Goal: Task Accomplishment & Management: Manage account settings

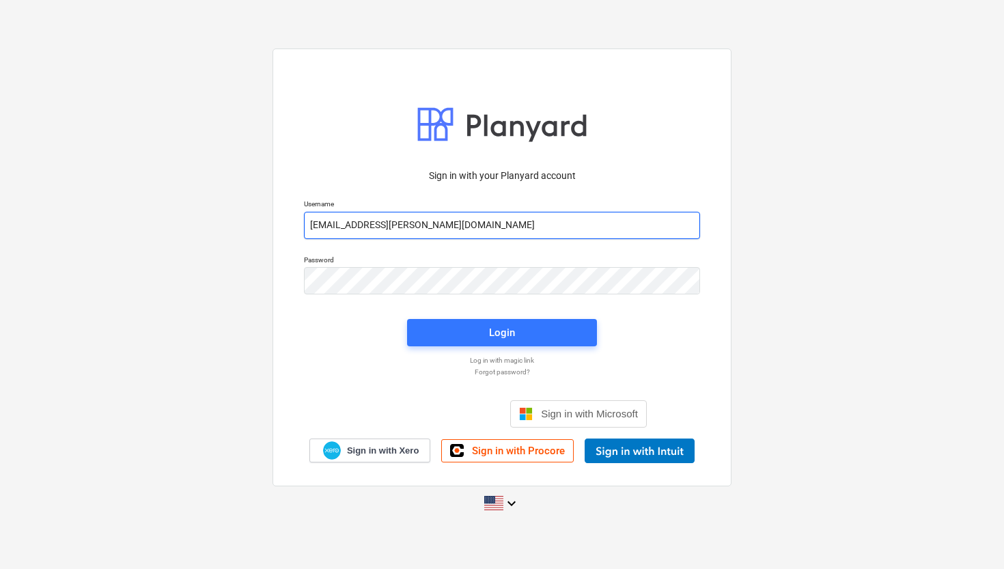
type input "[EMAIL_ADDRESS][PERSON_NAME][DOMAIN_NAME]"
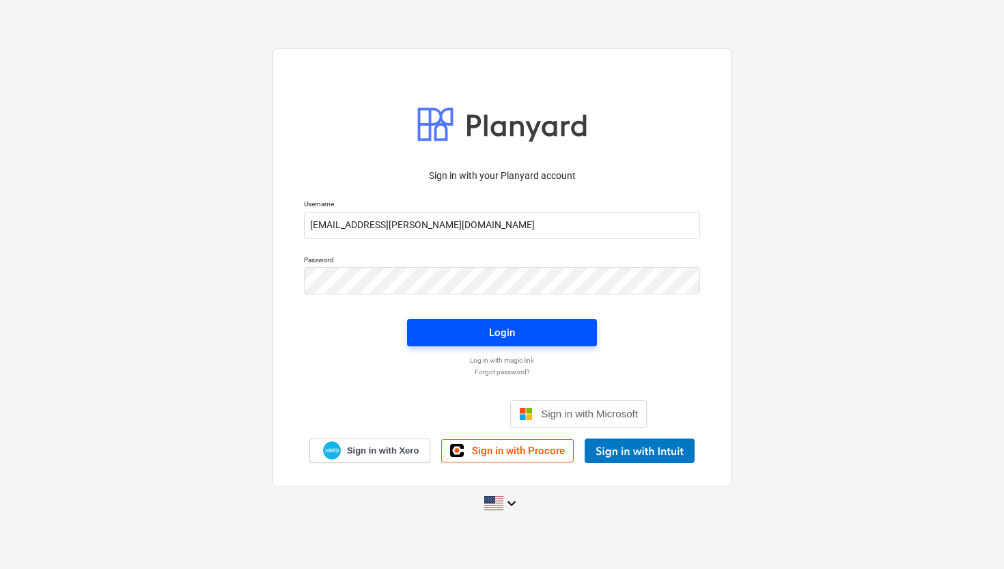
click at [460, 320] on button "Login" at bounding box center [502, 332] width 190 height 27
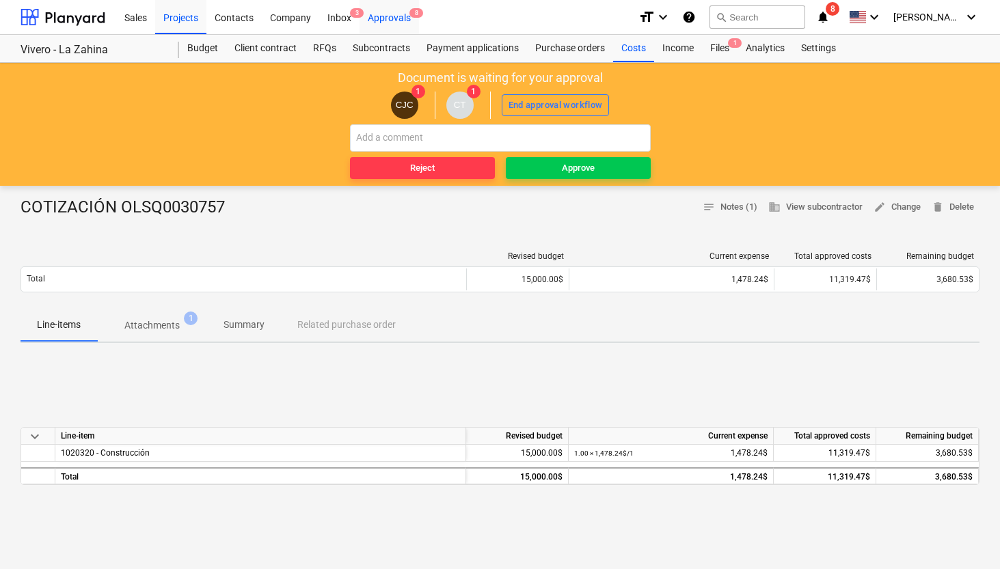
click at [389, 21] on div "Approvals 8" at bounding box center [388, 16] width 59 height 35
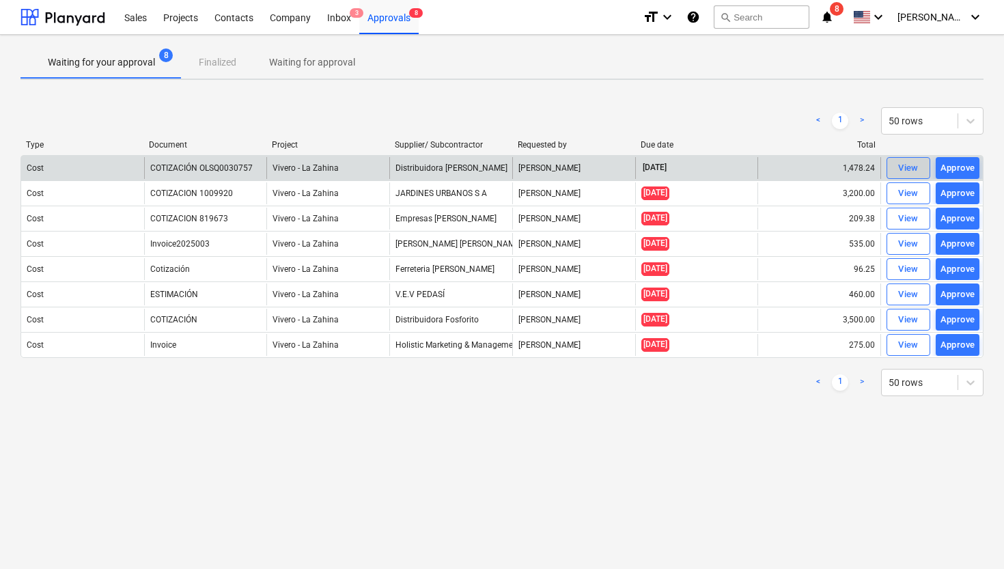
click at [903, 169] on div "View" at bounding box center [908, 169] width 20 height 16
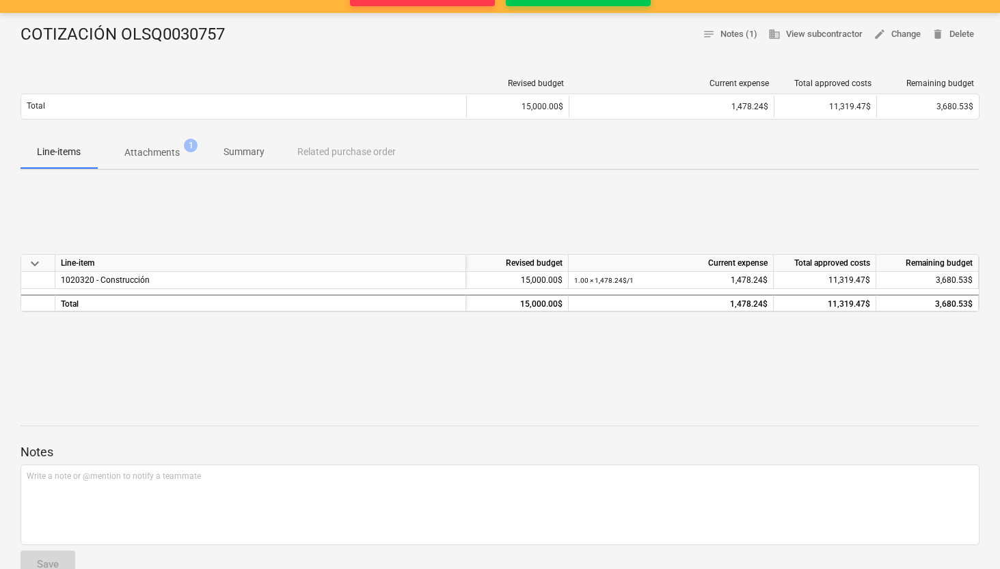
scroll to position [174, 0]
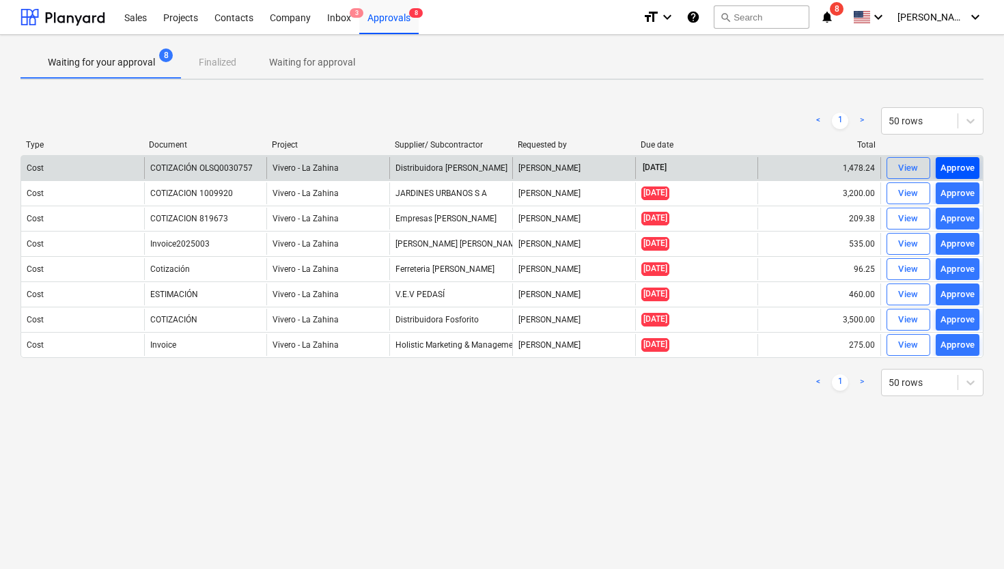
click at [964, 167] on div "Approve" at bounding box center [958, 169] width 35 height 16
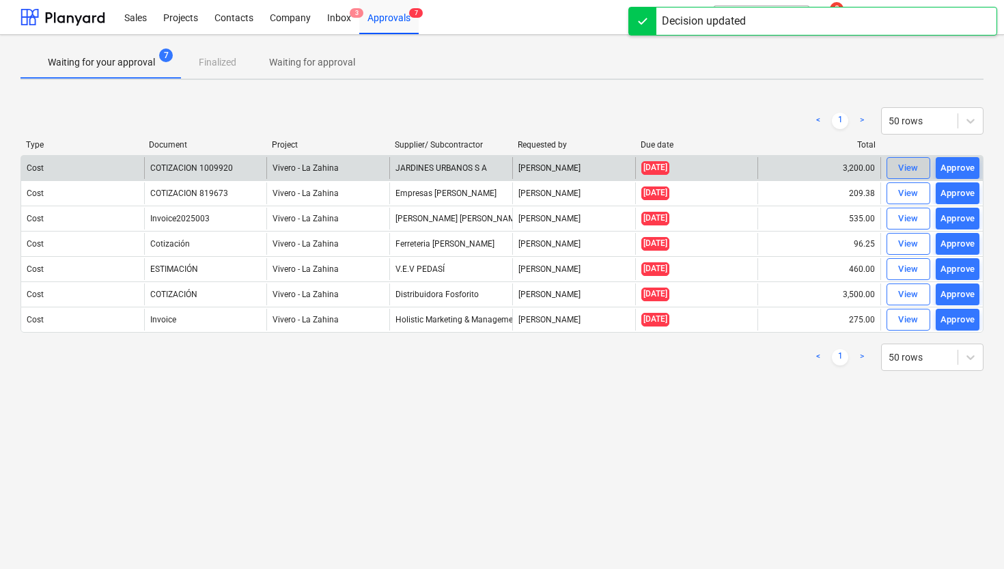
click at [901, 169] on div "View" at bounding box center [908, 169] width 20 height 16
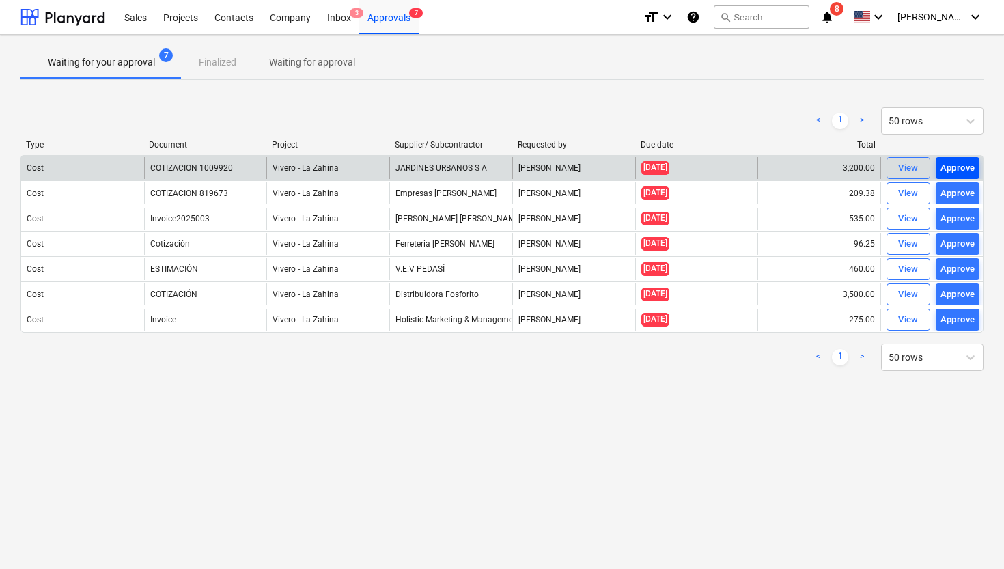
click at [964, 163] on div "Approve" at bounding box center [958, 169] width 35 height 16
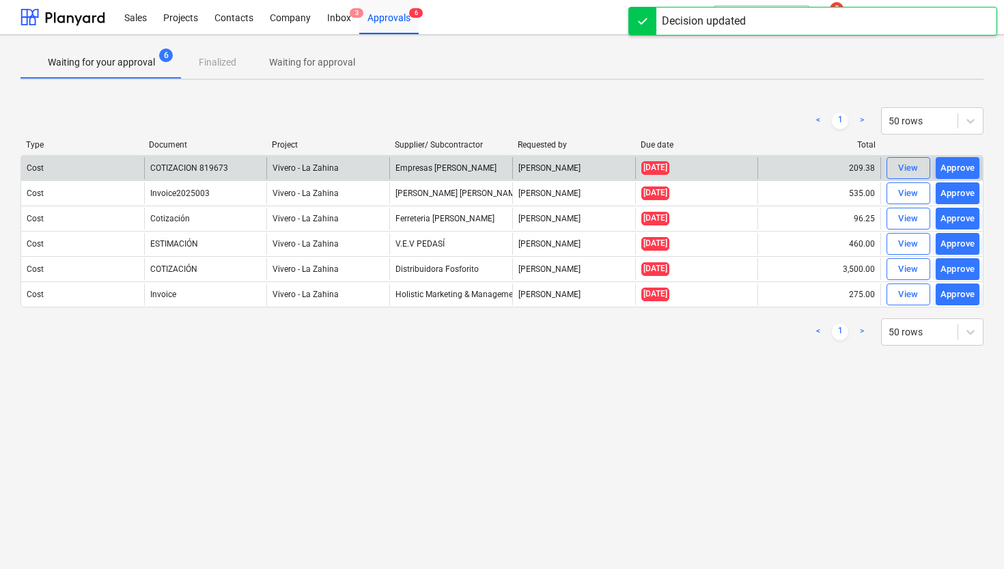
click at [964, 163] on div "Approve" at bounding box center [958, 169] width 35 height 16
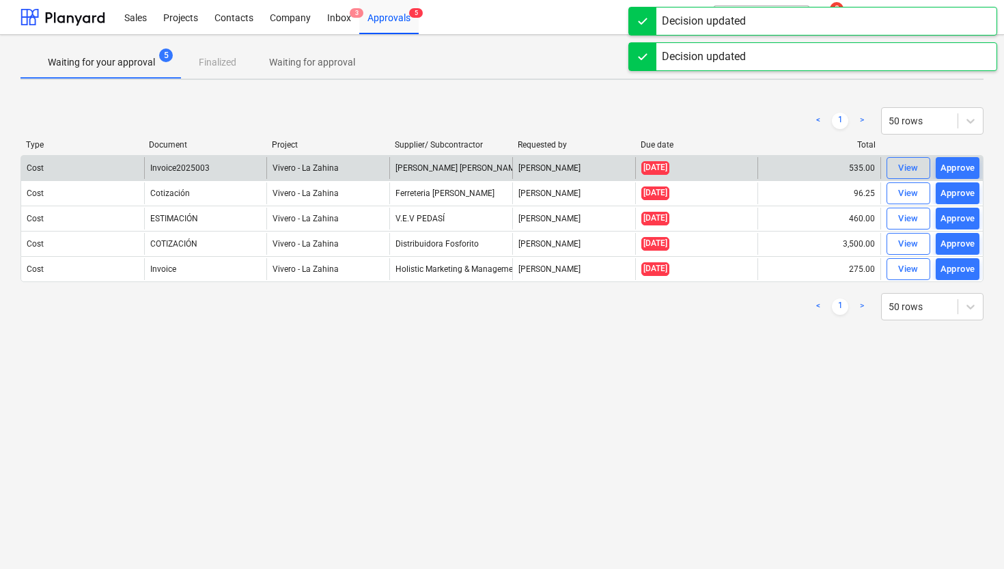
click at [964, 163] on div "Approve" at bounding box center [958, 169] width 35 height 16
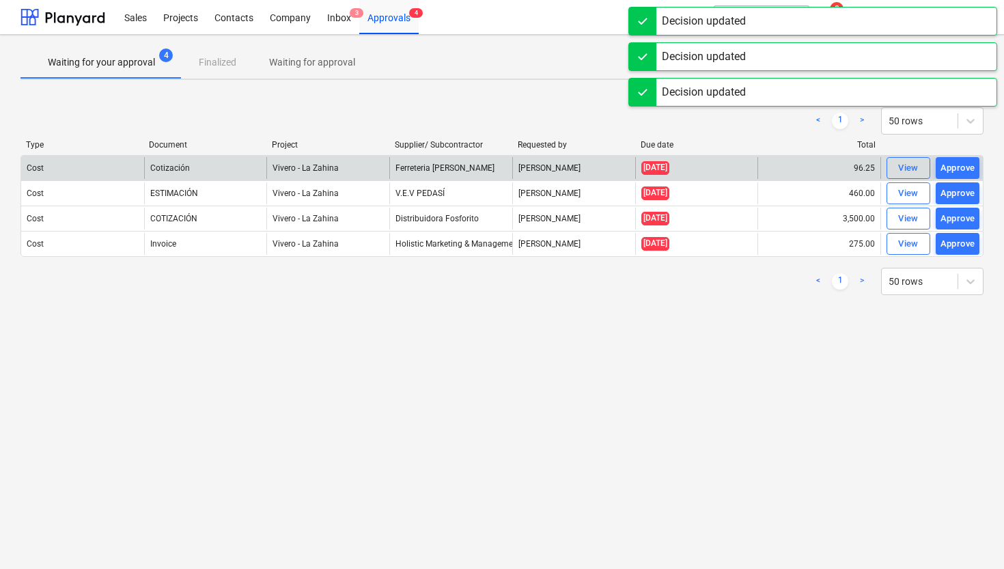
click at [964, 163] on div "Approve" at bounding box center [958, 169] width 35 height 16
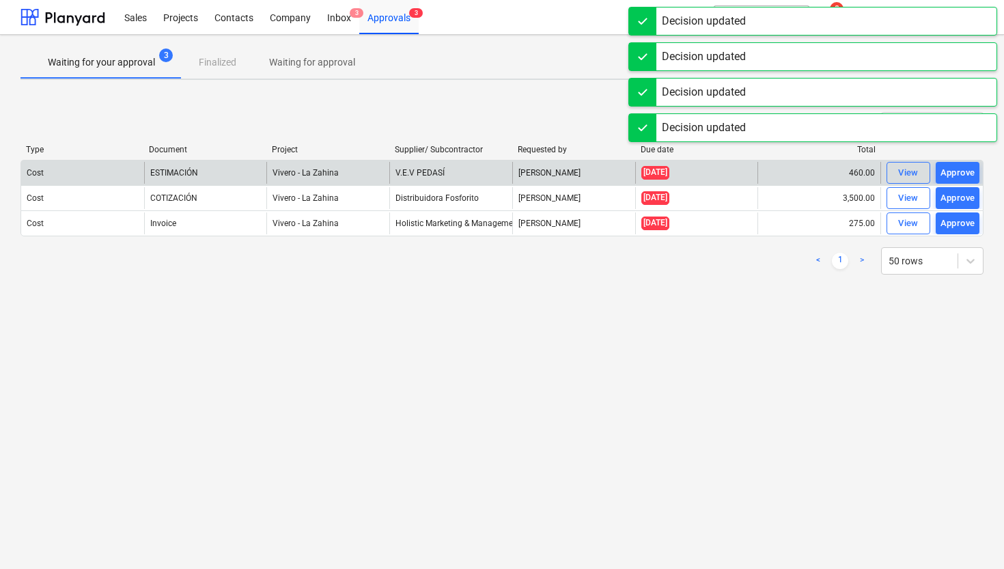
click at [964, 163] on button "Approve" at bounding box center [958, 173] width 44 height 22
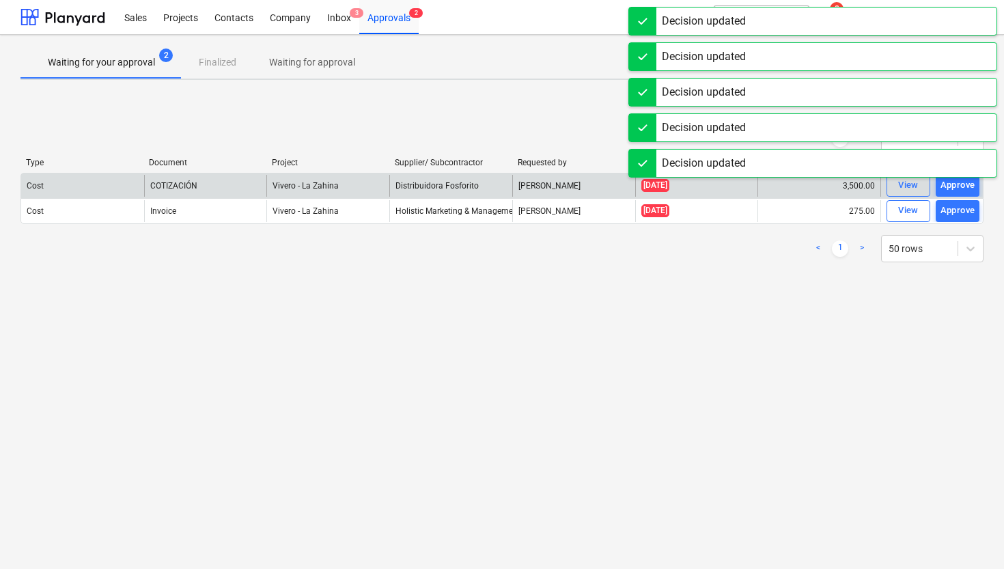
click at [964, 163] on div "Decision updated" at bounding box center [813, 163] width 369 height 29
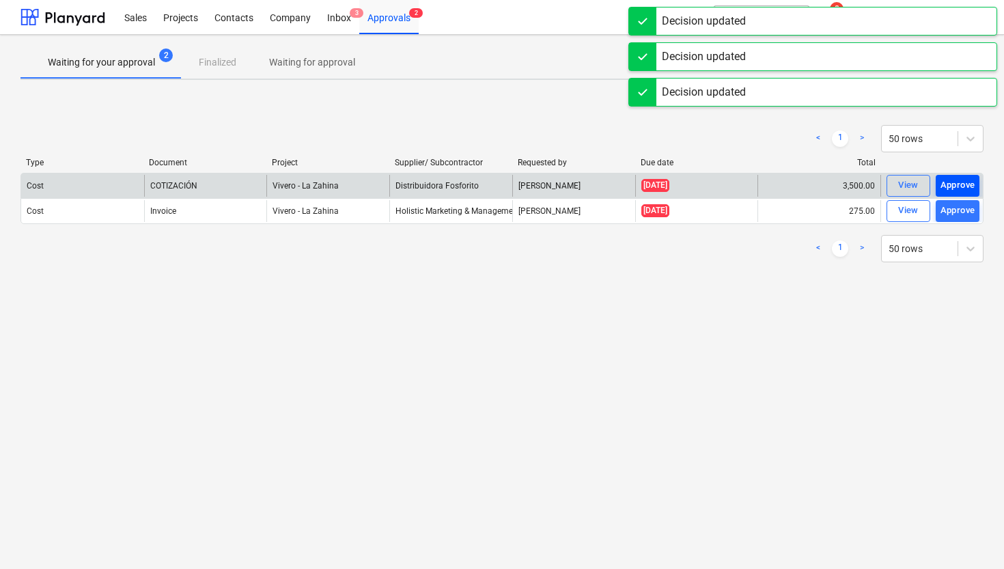
click at [960, 185] on div "Approve" at bounding box center [958, 186] width 35 height 16
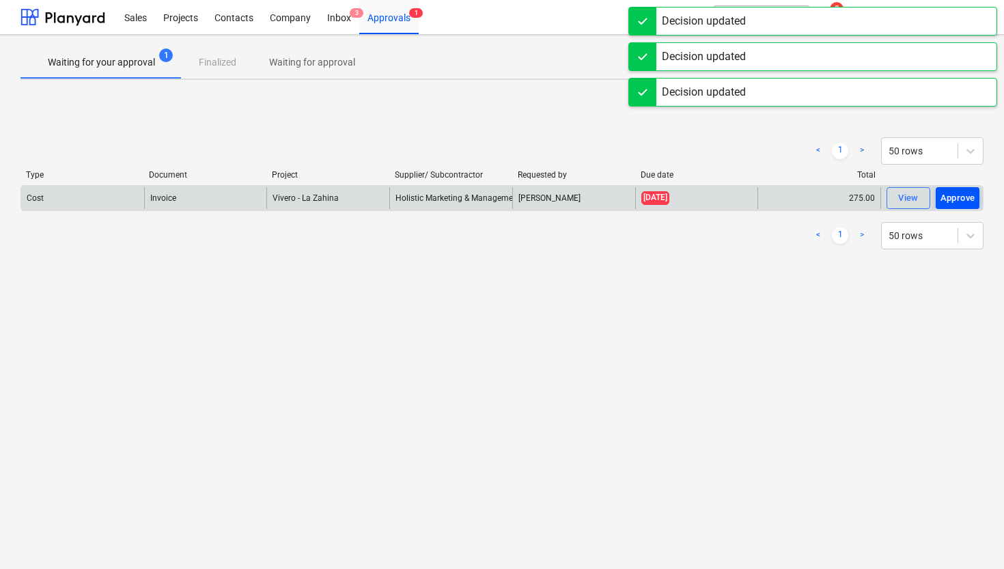
click at [960, 206] on button "Approve" at bounding box center [958, 198] width 44 height 22
